Goal: Task Accomplishment & Management: Manage account settings

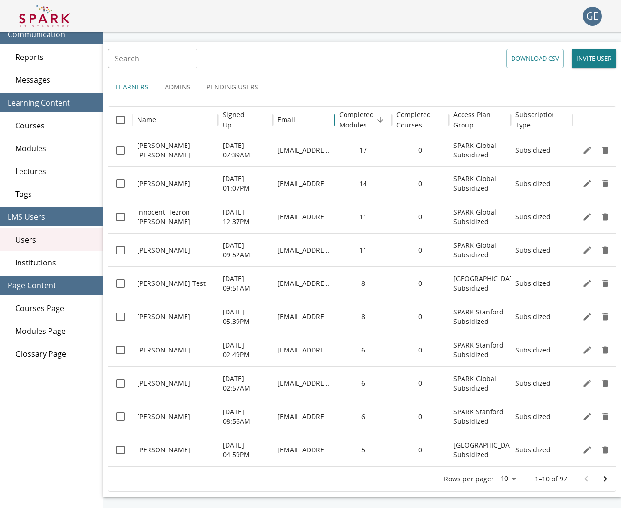
scroll to position [0, 0]
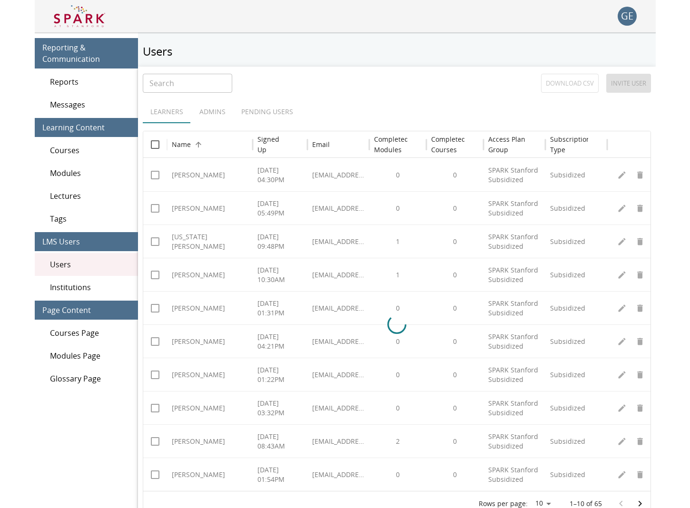
scroll to position [1, 0]
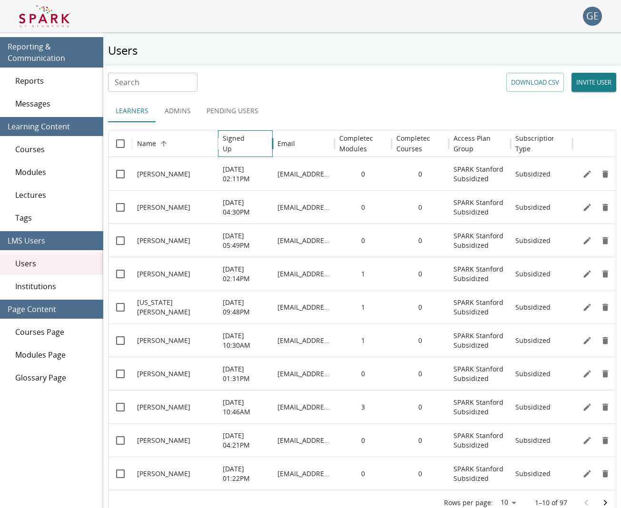
click at [230, 144] on h6 "Signed Up" at bounding box center [238, 143] width 31 height 21
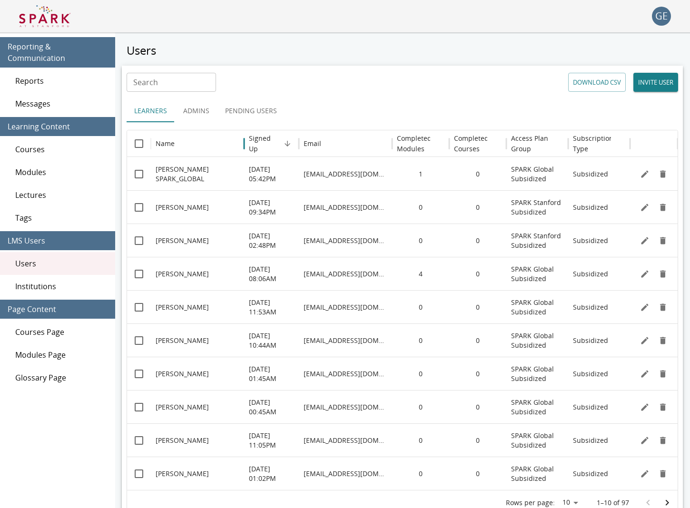
click at [185, 84] on input "Search" at bounding box center [171, 82] width 89 height 19
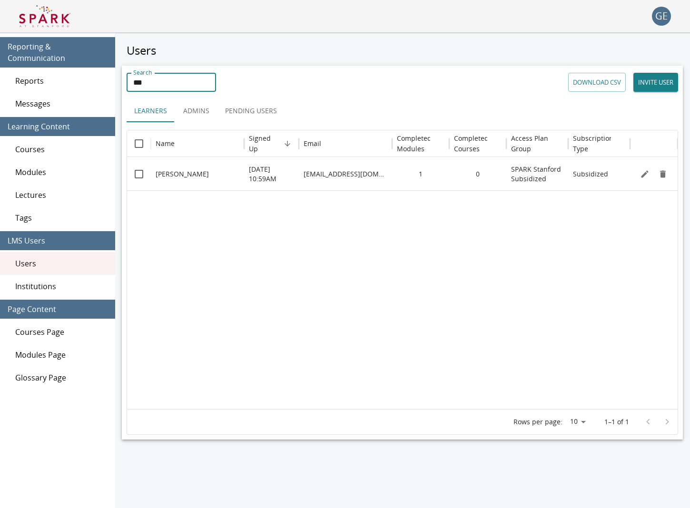
type input "***"
click at [188, 176] on p "Kevin Grimes" at bounding box center [182, 174] width 53 height 10
click at [621, 176] on icon "Edit" at bounding box center [645, 174] width 10 height 10
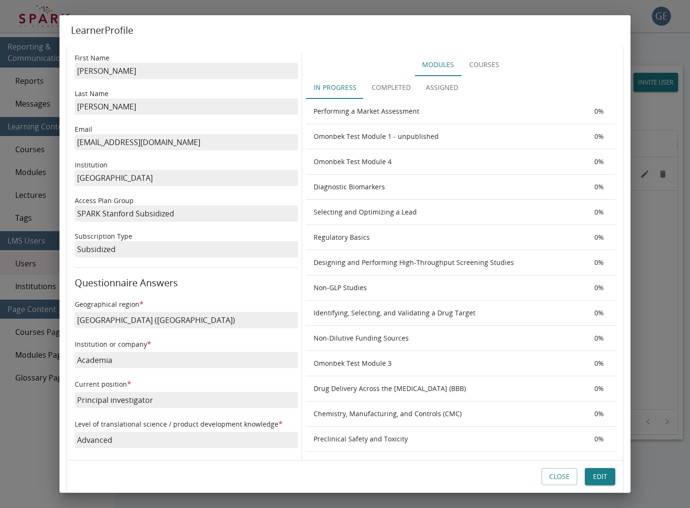
click at [380, 93] on button "Completed" at bounding box center [391, 87] width 54 height 23
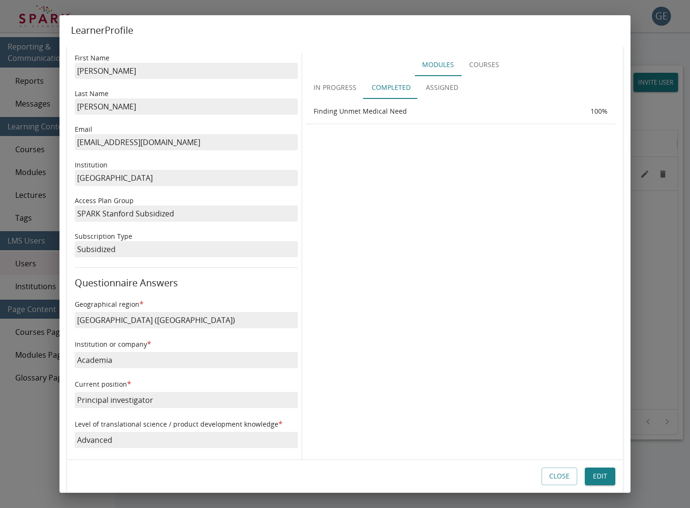
click at [562, 479] on button "Close" at bounding box center [560, 477] width 36 height 18
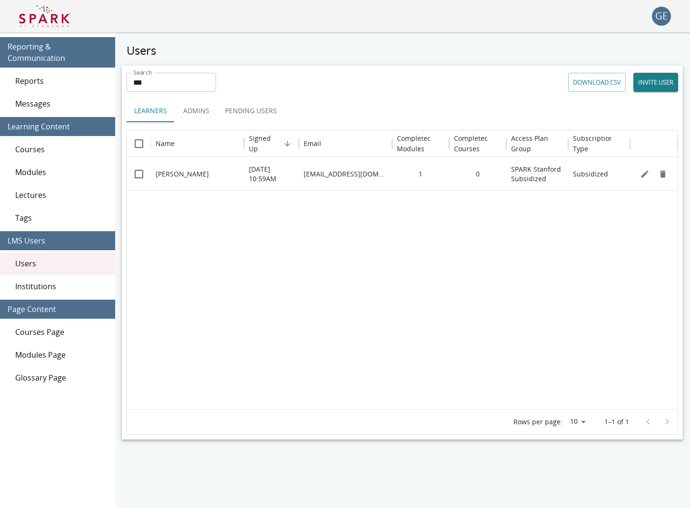
click at [30, 14] on img at bounding box center [44, 16] width 51 height 23
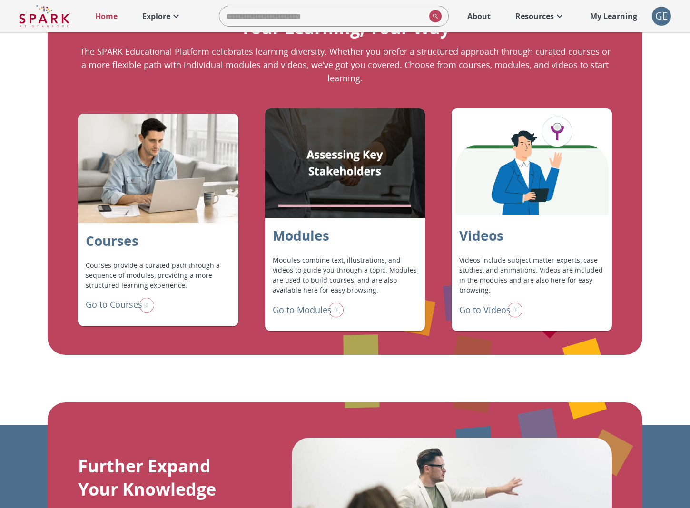
scroll to position [736, 0]
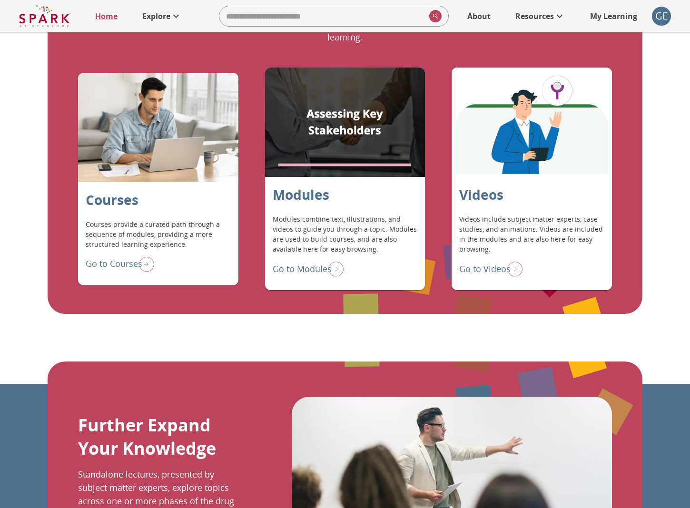
click at [305, 276] on p "Go to Modules" at bounding box center [302, 269] width 59 height 13
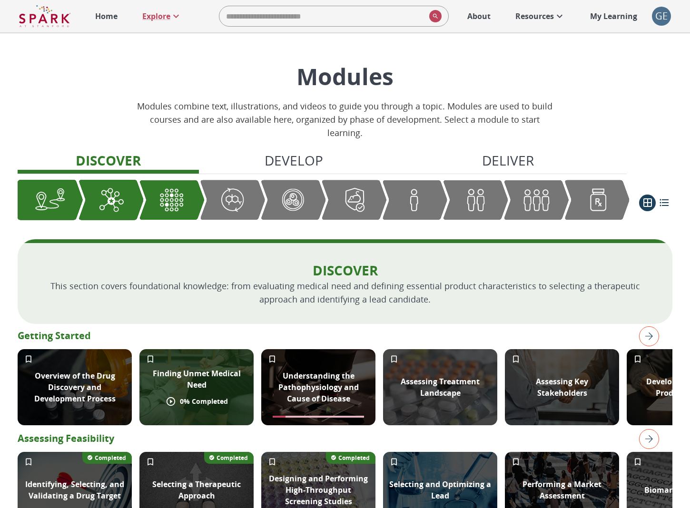
click at [237, 381] on p "Finding Unmet Medical Need" at bounding box center [196, 379] width 103 height 23
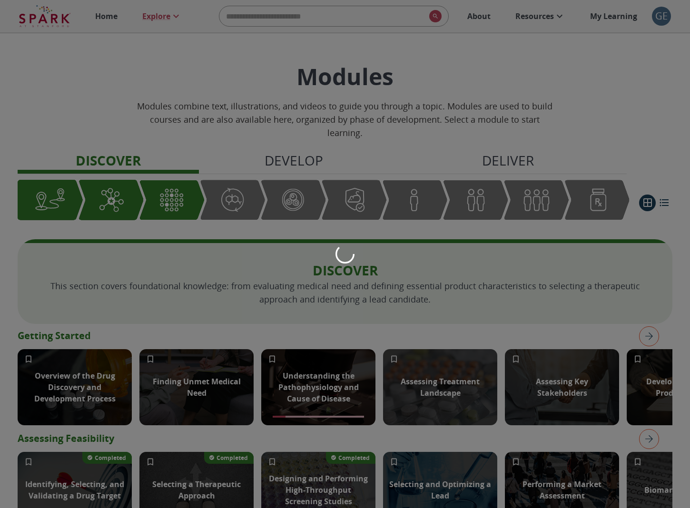
click at [621, 26] on div at bounding box center [345, 254] width 690 height 508
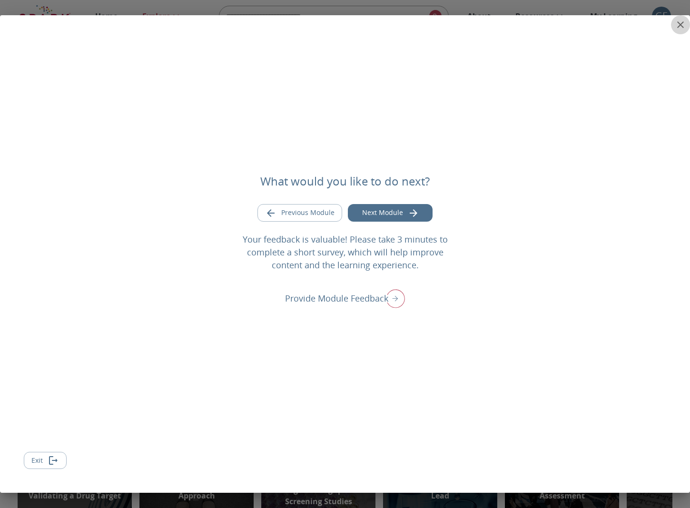
click at [621, 25] on icon "close" at bounding box center [680, 24] width 11 height 11
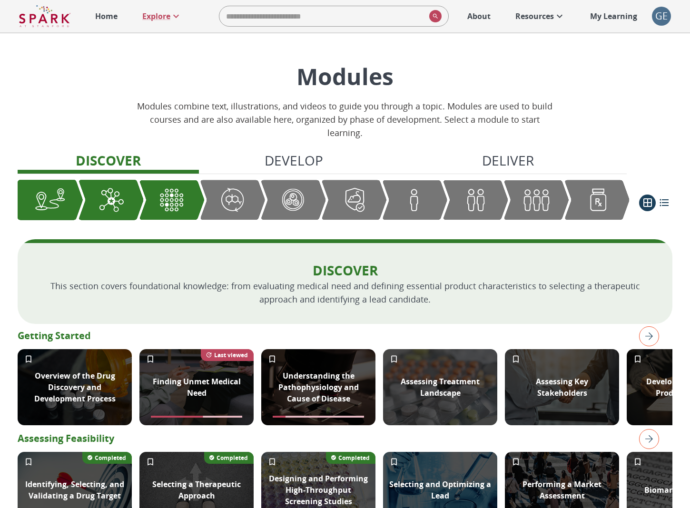
click at [621, 13] on div "GE" at bounding box center [661, 16] width 19 height 19
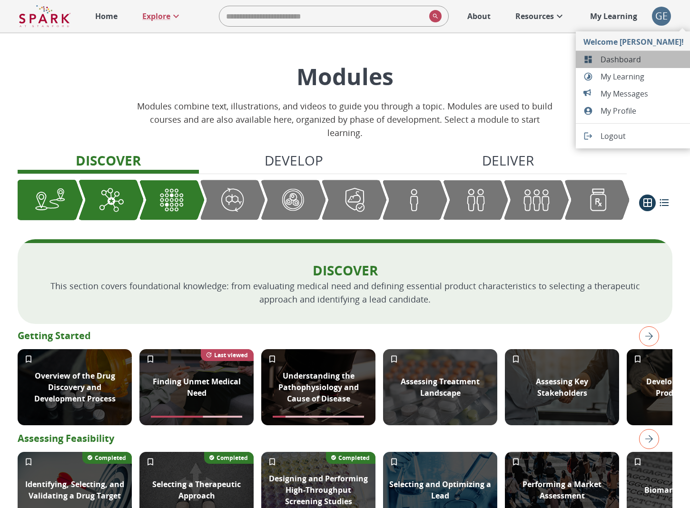
click at [621, 53] on li "Dashboard" at bounding box center [634, 59] width 116 height 17
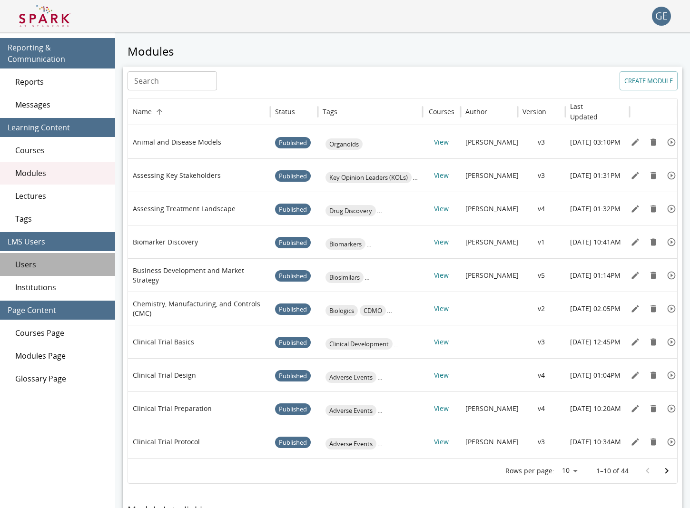
click at [30, 263] on span "Users" at bounding box center [61, 264] width 92 height 11
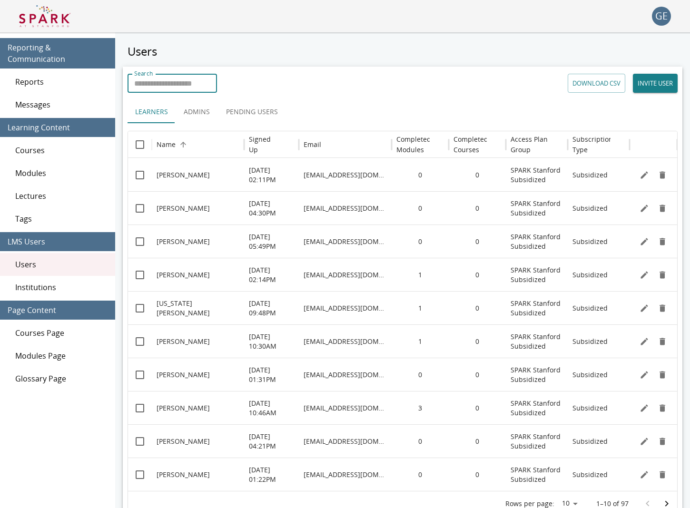
click at [145, 78] on div "Search Search" at bounding box center [172, 83] width 89 height 19
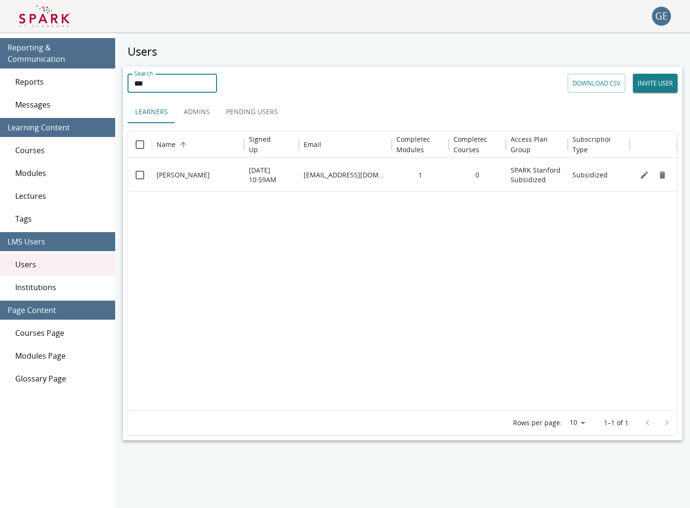
type input "***"
click at [621, 177] on icon "Edit" at bounding box center [645, 175] width 10 height 10
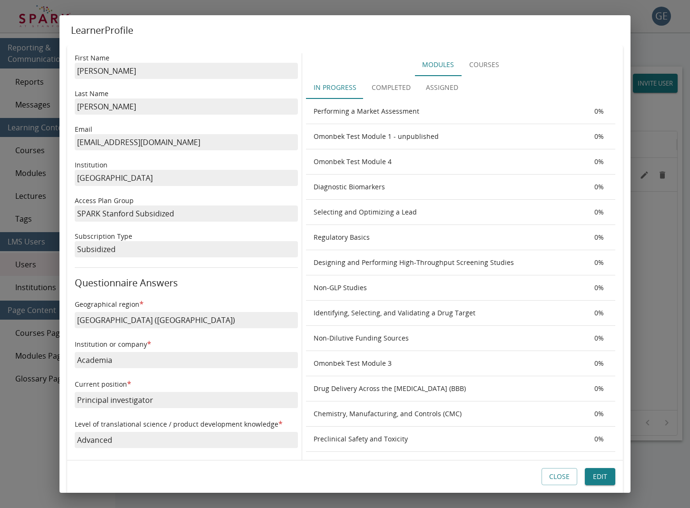
click at [555, 479] on button "Close" at bounding box center [560, 477] width 36 height 18
